Goal: Task Accomplishment & Management: Use online tool/utility

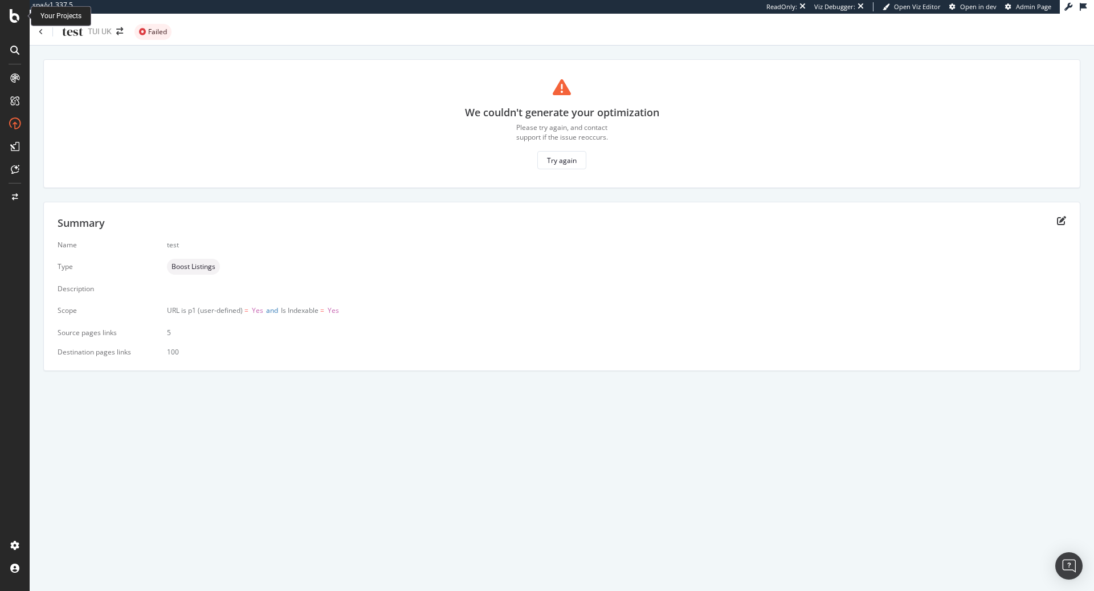
click at [13, 18] on icon at bounding box center [15, 16] width 10 height 14
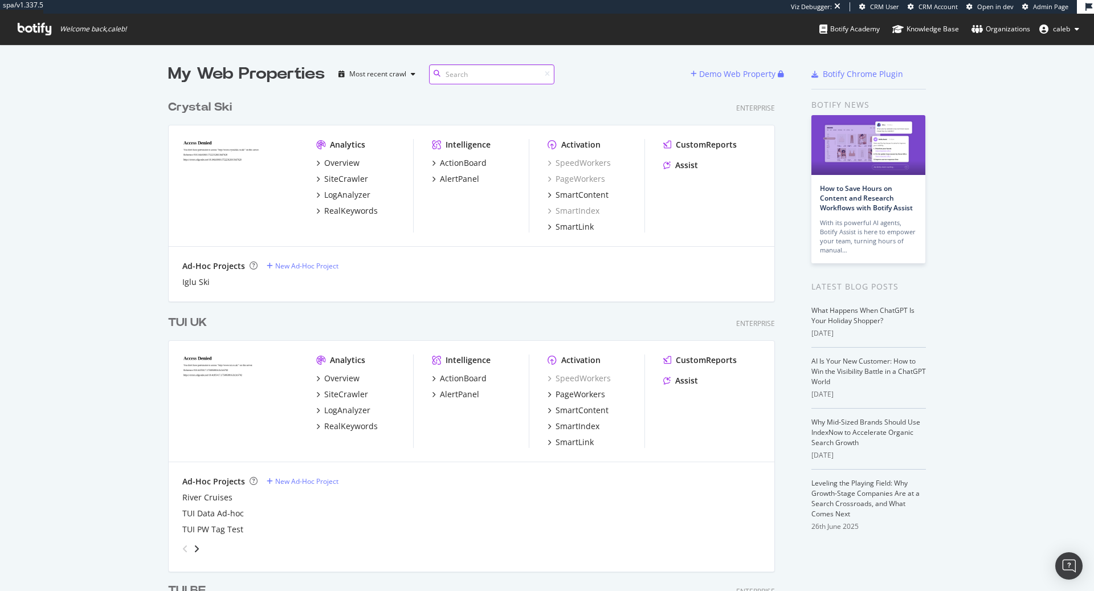
scroll to position [3315, 615]
click at [198, 324] on div "TUI UK" at bounding box center [187, 322] width 39 height 17
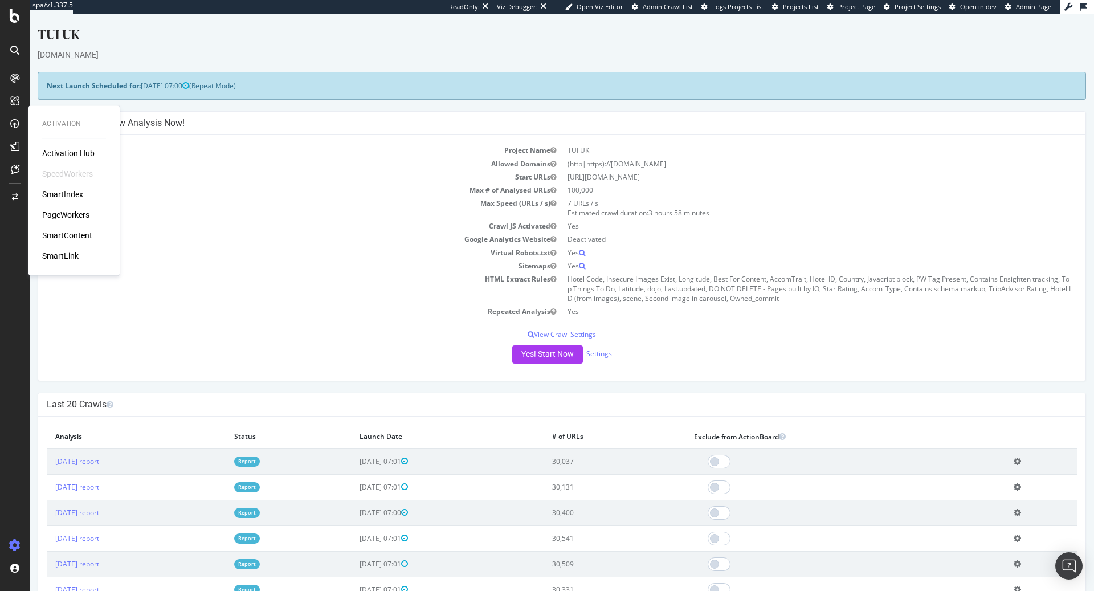
click at [62, 251] on div "SmartLink" at bounding box center [60, 255] width 36 height 11
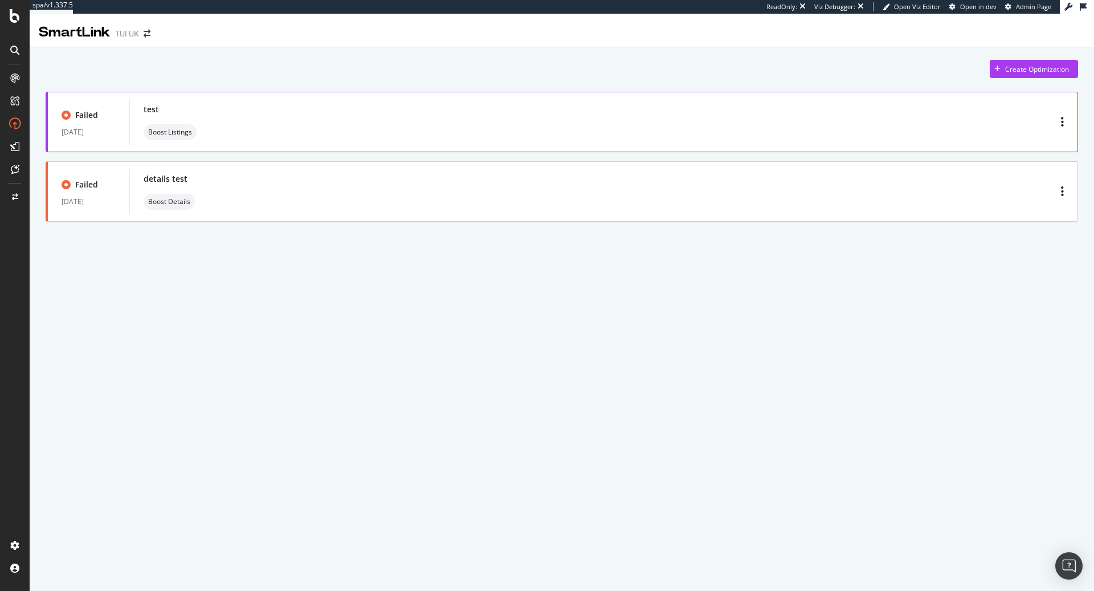
click at [575, 130] on div "test Boost Listings" at bounding box center [604, 122] width 920 height 36
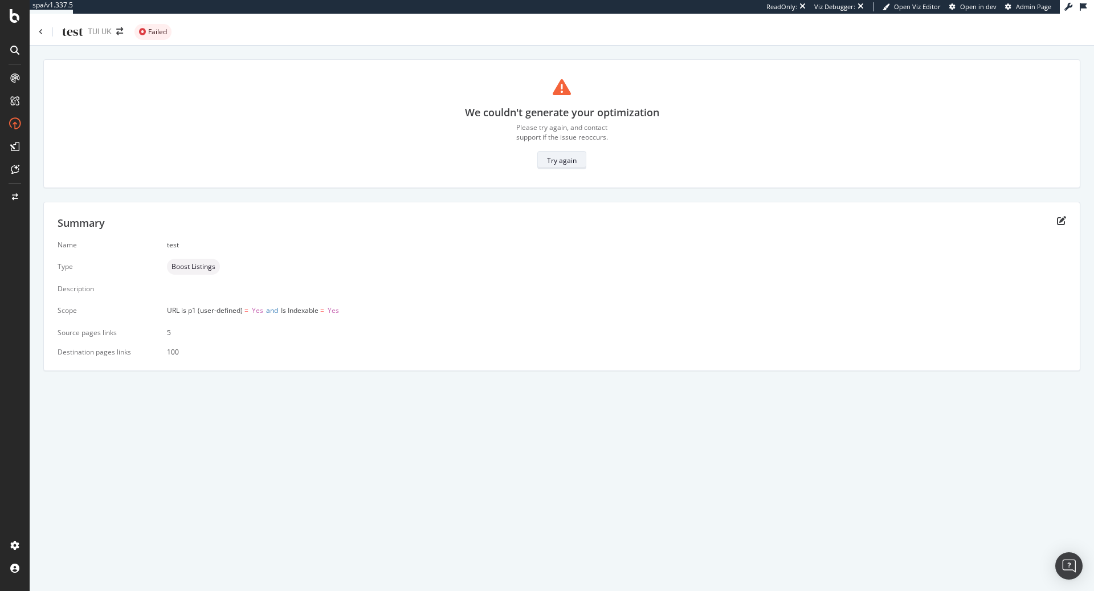
click at [567, 160] on div "Try again" at bounding box center [562, 160] width 30 height 10
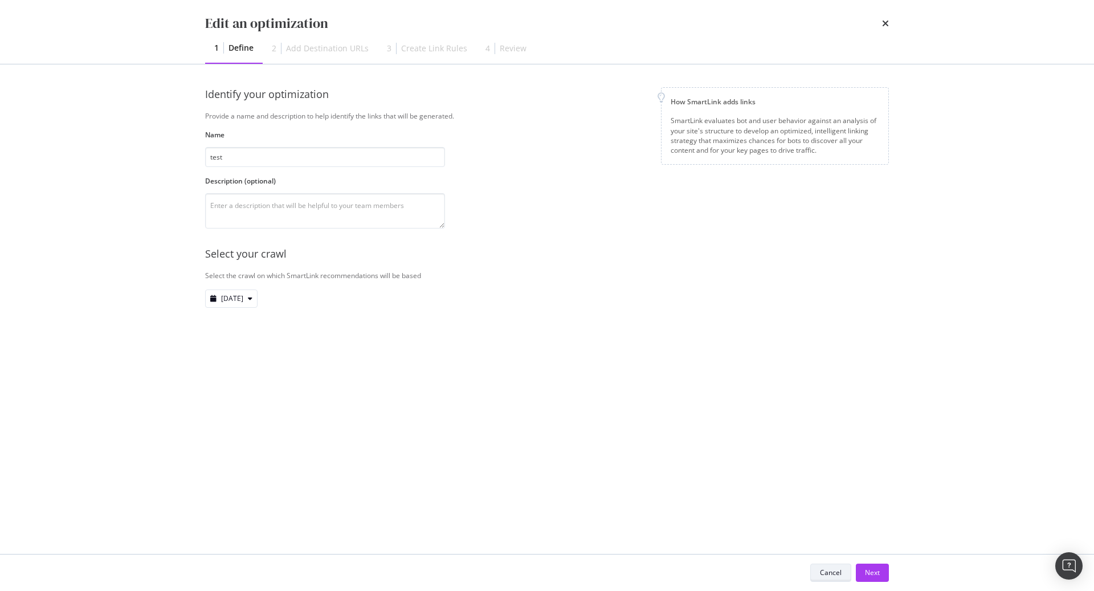
click at [824, 575] on div "Cancel" at bounding box center [831, 572] width 22 height 10
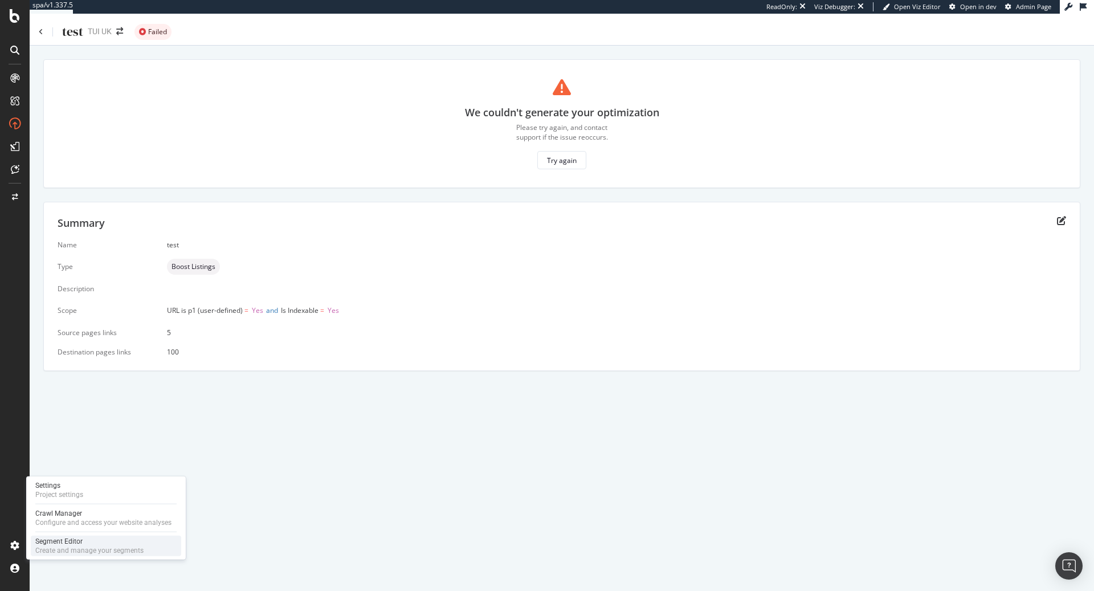
click at [74, 539] on div "Segment Editor" at bounding box center [89, 541] width 108 height 9
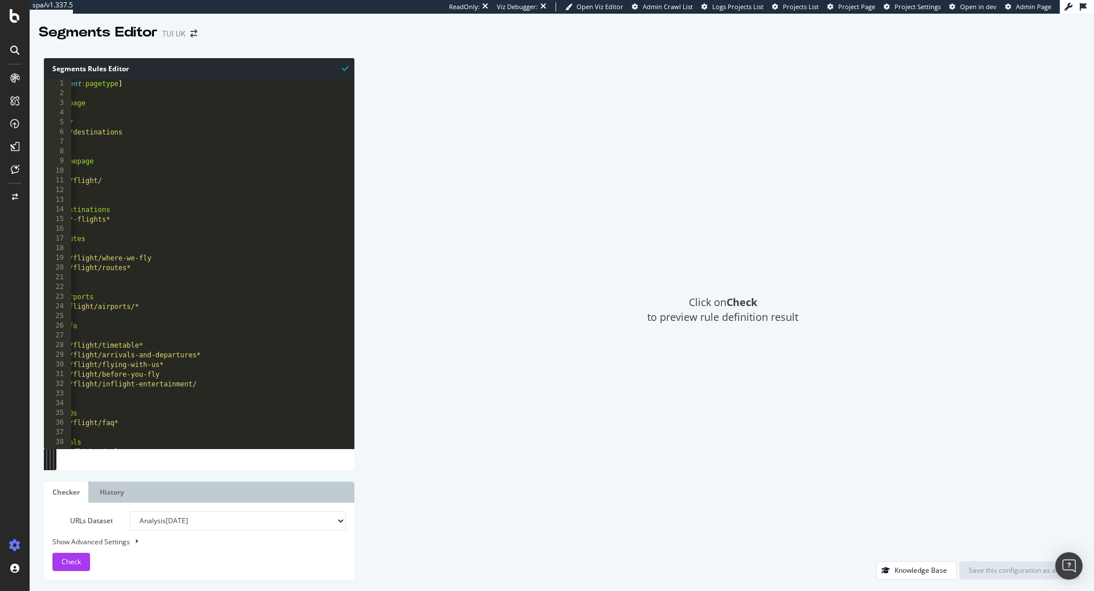
scroll to position [0, 21]
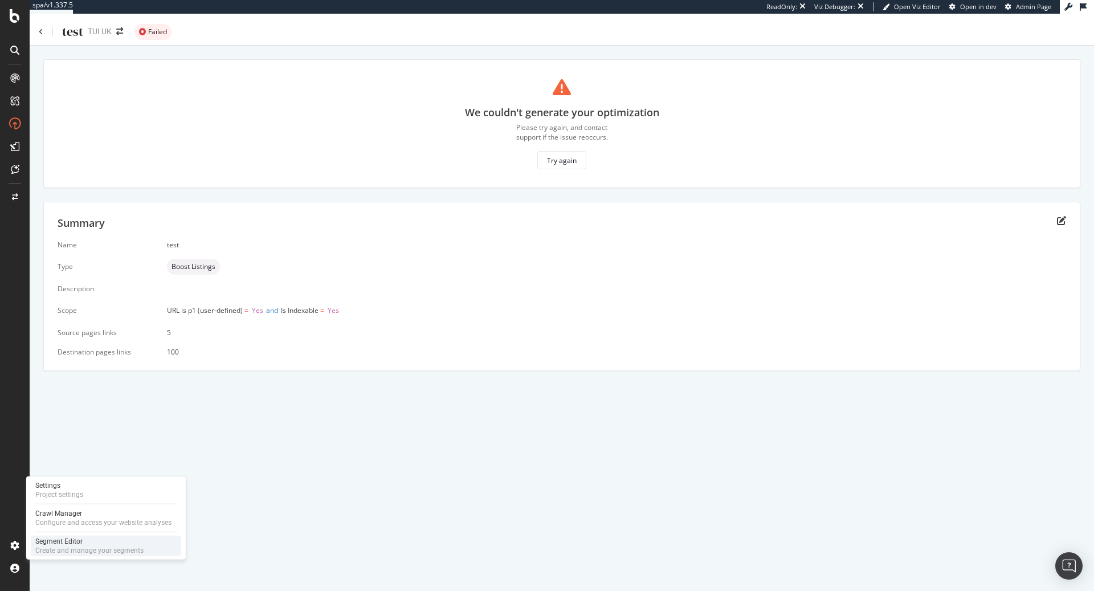
click at [55, 543] on div "Segment Editor" at bounding box center [89, 541] width 108 height 9
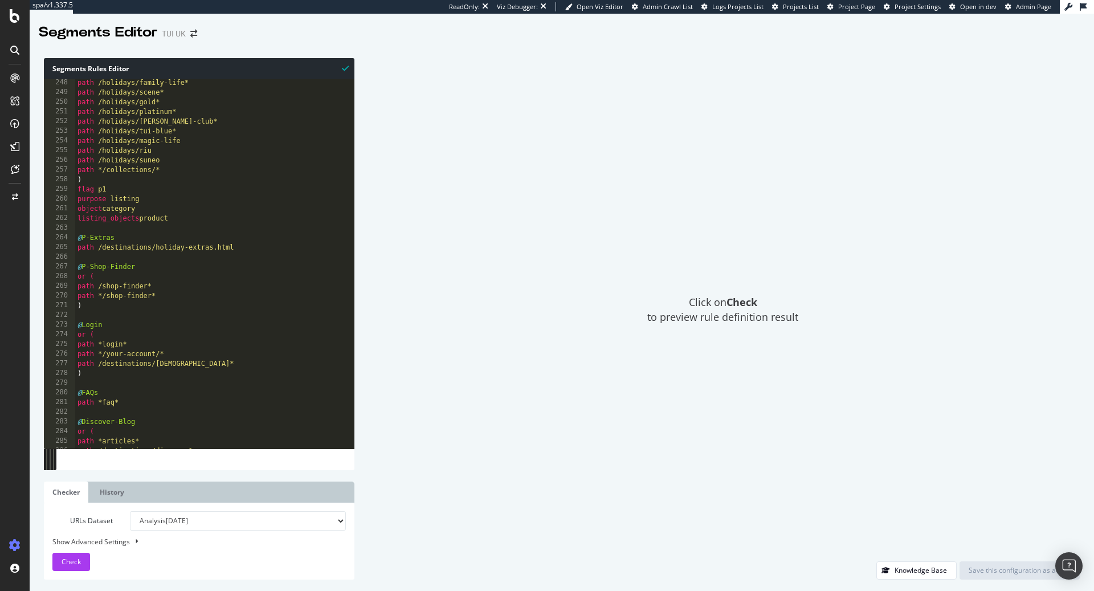
scroll to position [517, 0]
